Goal: Browse casually

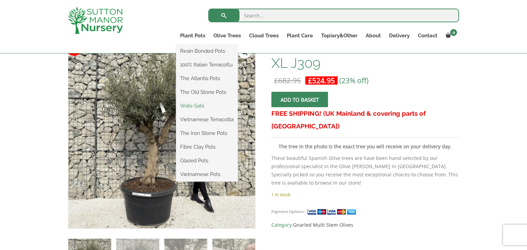
click at [209, 106] on link "Wabi-Sabi" at bounding box center [207, 106] width 62 height 10
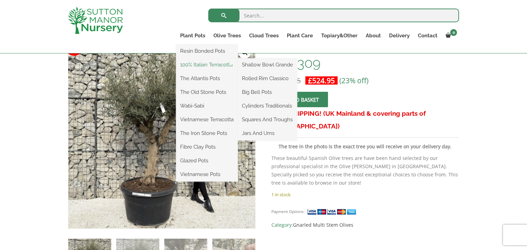
click at [214, 67] on link "100% Italian Terracotta" at bounding box center [207, 65] width 62 height 10
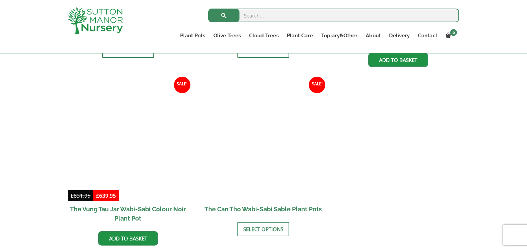
scroll to position [865, 0]
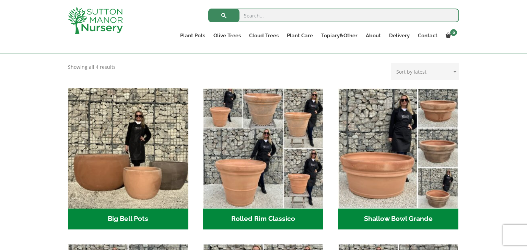
scroll to position [178, 0]
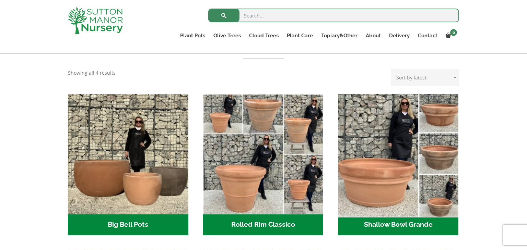
click at [389, 146] on img "Visit product category Shallow Bowl Grande" at bounding box center [398, 154] width 126 height 126
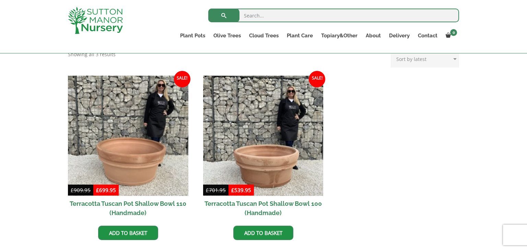
scroll to position [302, 0]
